Goal: Transaction & Acquisition: Download file/media

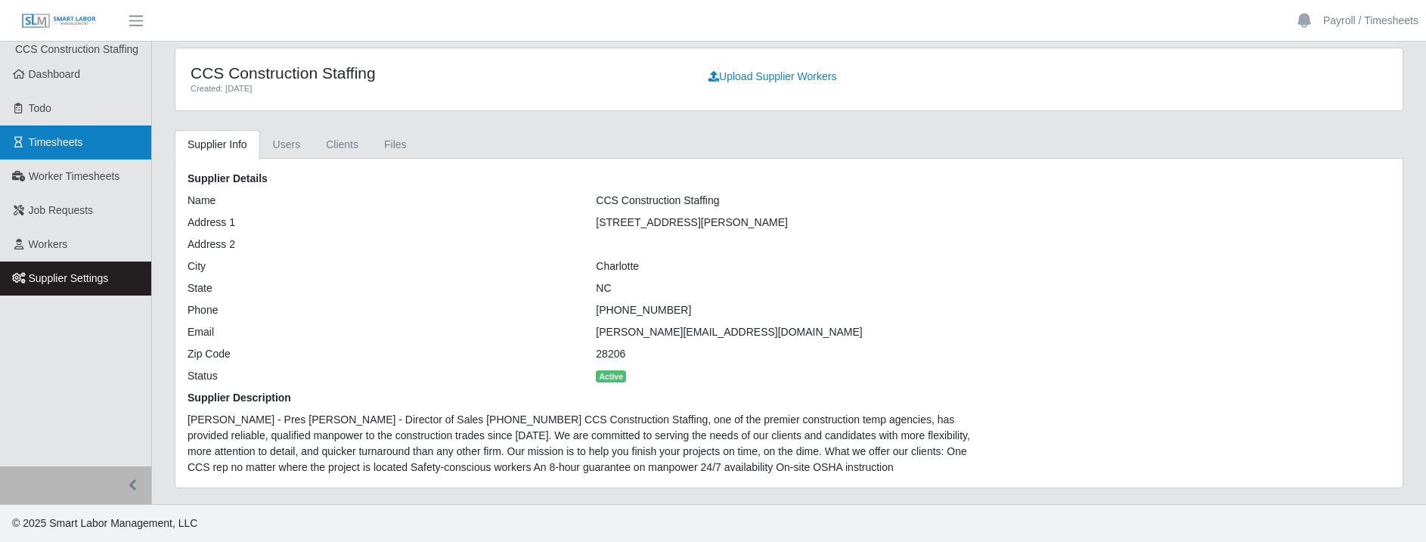
click at [55, 144] on span "Timesheets" at bounding box center [56, 142] width 54 height 12
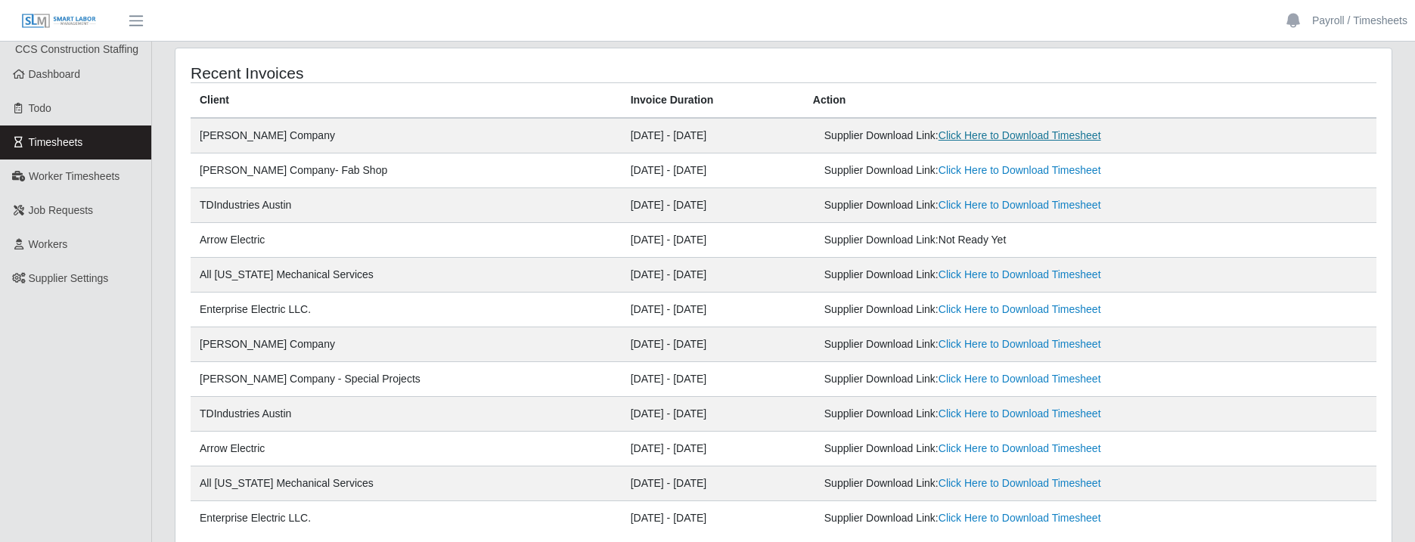
click at [953, 141] on link "Click Here to Download Timesheet" at bounding box center [1019, 135] width 163 height 12
click at [1024, 168] on link "Click Here to Download Timesheet" at bounding box center [1019, 170] width 163 height 12
click at [1030, 206] on link "Click Here to Download Timesheet" at bounding box center [1019, 205] width 163 height 12
click at [1009, 275] on link "Click Here to Download Timesheet" at bounding box center [1019, 274] width 163 height 12
click at [1002, 306] on link "Click Here to Download Timesheet" at bounding box center [1019, 309] width 163 height 12
